Goal: Information Seeking & Learning: Learn about a topic

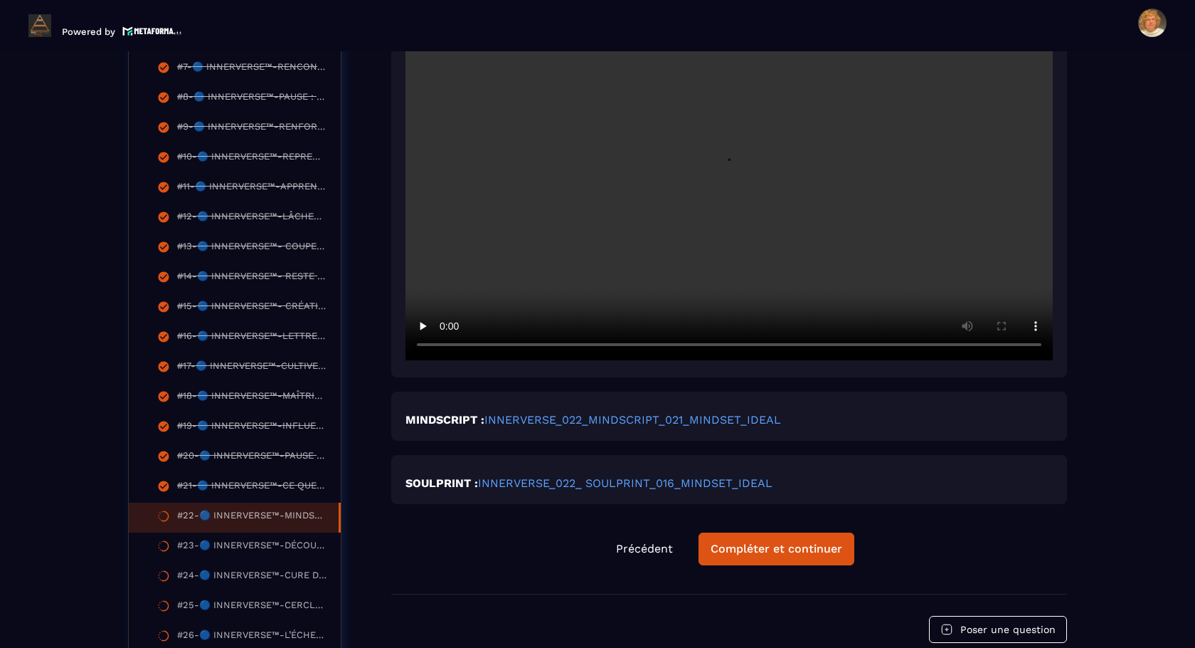
scroll to position [620, 0]
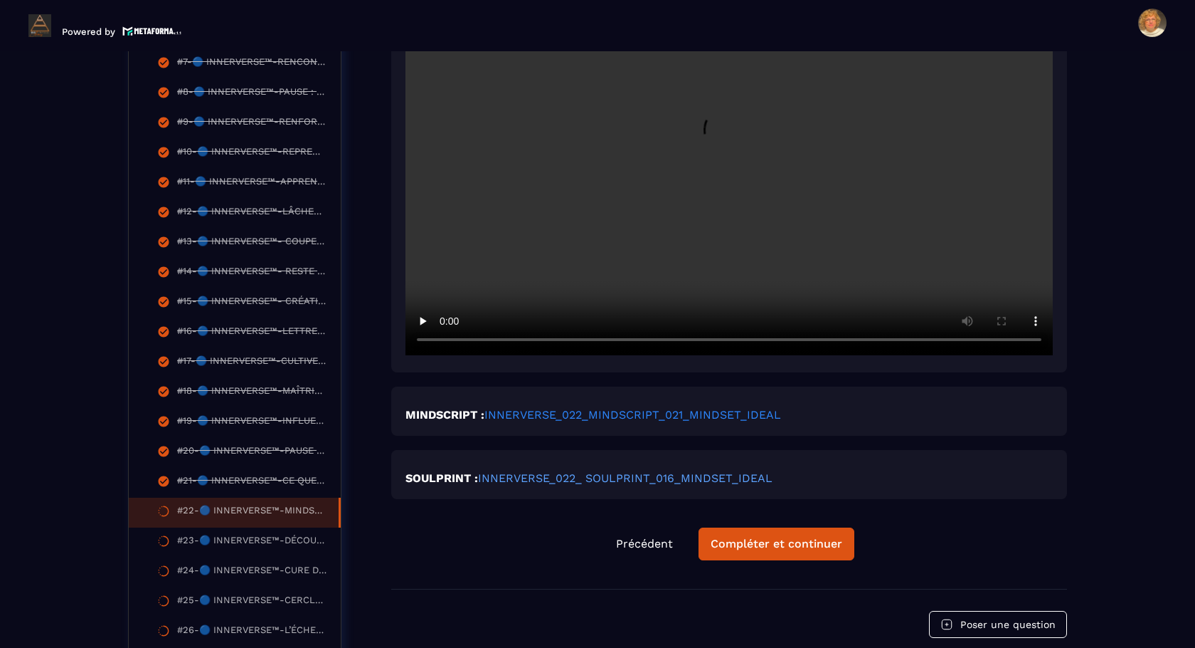
click at [574, 415] on link "INNERVERSE_022_MINDSCRIPT_021_MINDSET_IDEAL" at bounding box center [633, 415] width 297 height 14
click at [691, 480] on link "INNERVERSE_022_ SOULPRINT_016_MINDSET_IDEAL" at bounding box center [625, 478] width 295 height 14
click at [802, 549] on div "Compléter et continuer" at bounding box center [777, 544] width 132 height 14
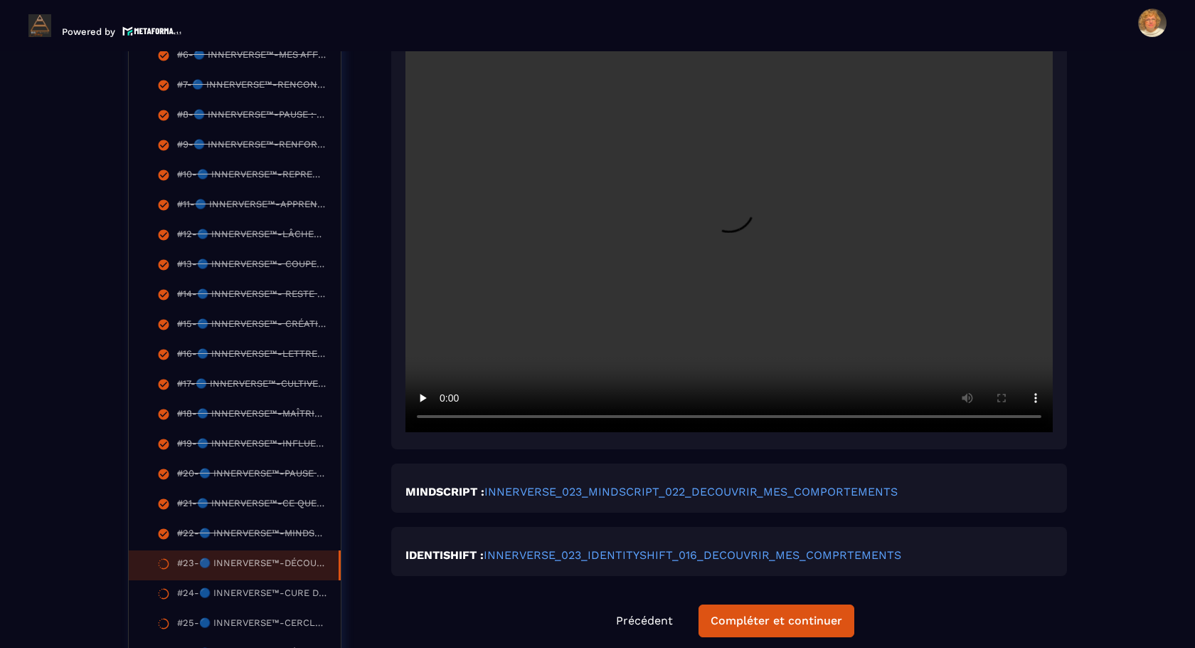
scroll to position [611, 0]
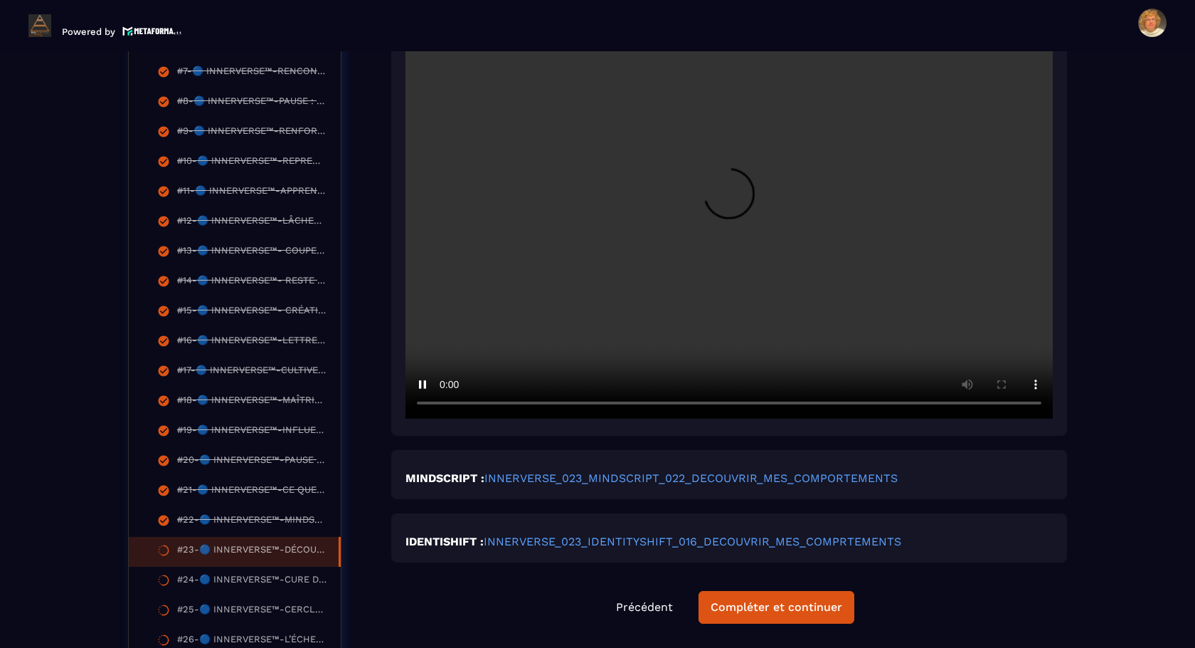
click at [631, 297] on video at bounding box center [730, 202] width 648 height 432
click at [632, 299] on video at bounding box center [730, 202] width 648 height 432
click at [640, 477] on link "INNERVERSE_023_MINDSCRIPT_022_DECOUVRIR_MES_COMPORTEMENTS" at bounding box center [691, 478] width 413 height 14
click at [640, 545] on link "INNERVERSE_023_IDENTITYSHIFT_016_DECOUVRIR_MES_COMPRTEMENTS" at bounding box center [693, 541] width 418 height 14
click at [755, 545] on link "INNERVERSE_023_IDENTITYSHIFT_016_DECOUVRIR_MES_COMPRTEMENTS" at bounding box center [693, 541] width 418 height 14
